Goal: Task Accomplishment & Management: Manage account settings

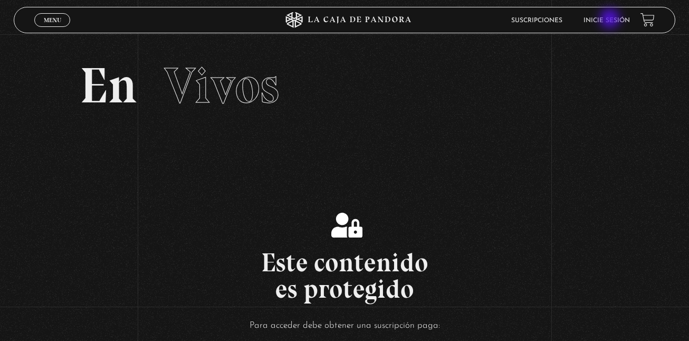
click at [611, 20] on link "Inicie sesión" at bounding box center [606, 20] width 46 height 6
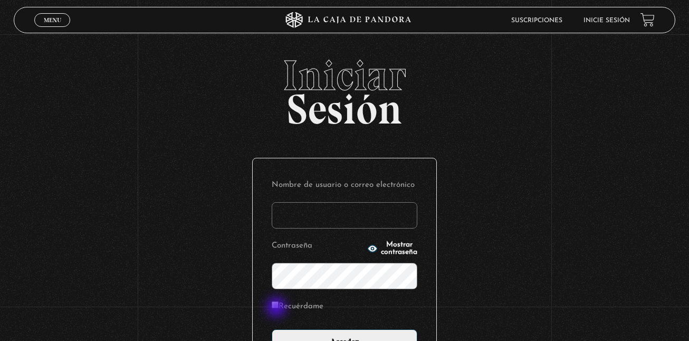
type input "kalebgonzalezcruz@gmail.com"
click at [277, 308] on label "Recuérdame" at bounding box center [298, 306] width 52 height 16
click at [277, 308] on input "Recuérdame" at bounding box center [275, 304] width 7 height 7
checkbox input "true"
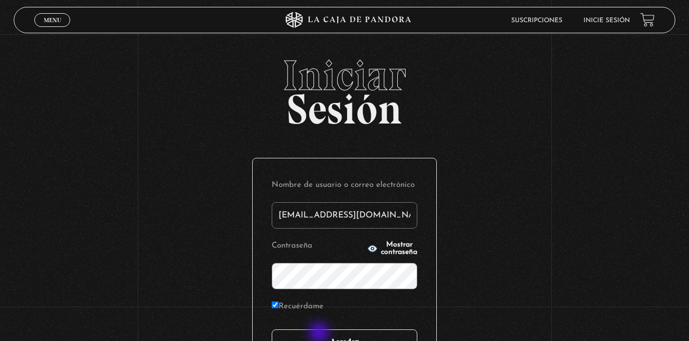
click at [320, 333] on input "Acceder" at bounding box center [345, 342] width 146 height 26
drag, startPoint x: 320, startPoint y: 333, endPoint x: 322, endPoint y: 109, distance: 224.6
click at [322, 109] on div "Iniciar Sesión Nombre de usuario o correo electrónico kalebgonzalezcruz@gmail.c…" at bounding box center [344, 256] width 689 height 404
